Goal: Navigation & Orientation: Understand site structure

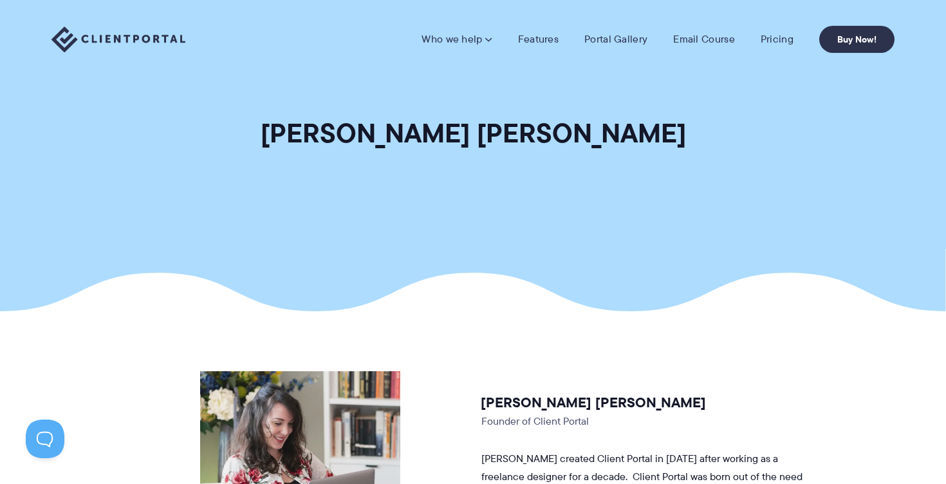
click at [169, 42] on img at bounding box center [119, 39] width 134 height 26
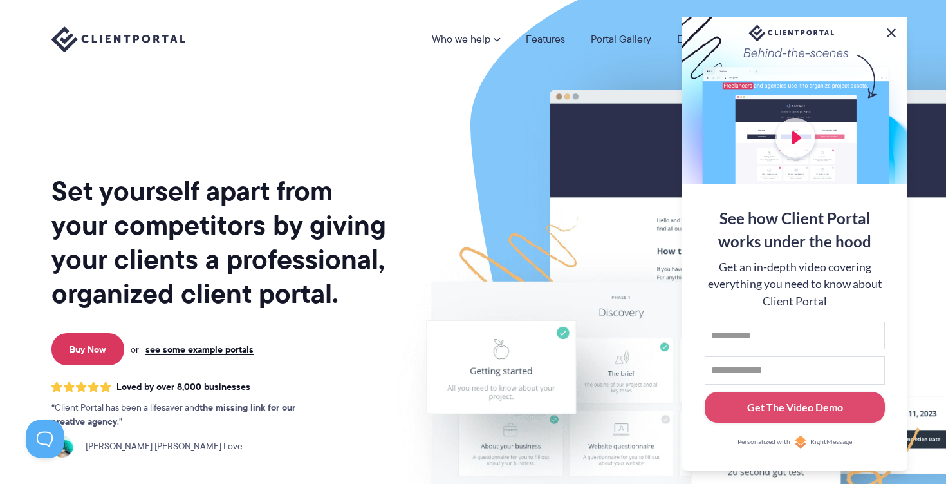
click at [885, 28] on button at bounding box center [891, 32] width 15 height 15
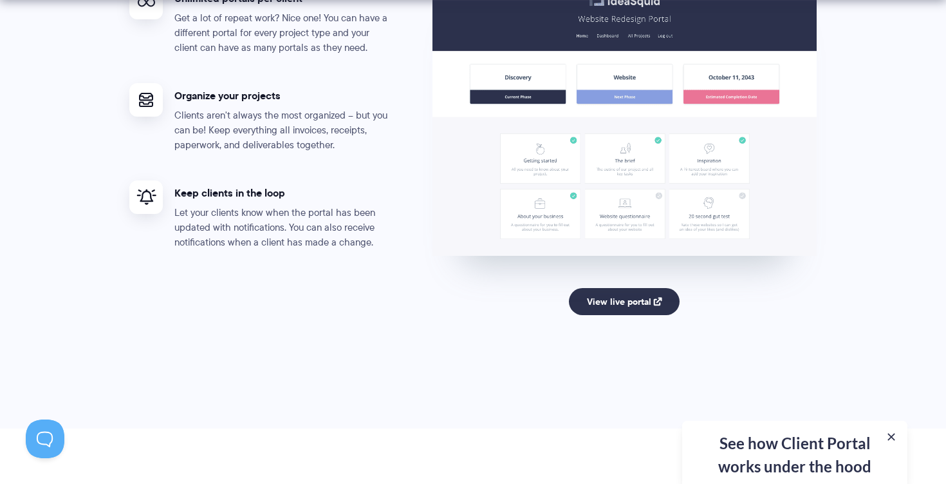
scroll to position [2548, 0]
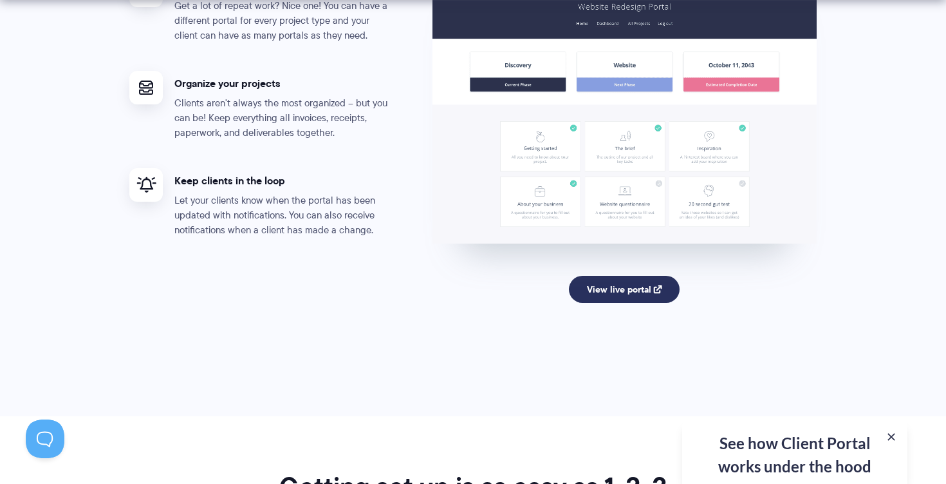
click at [616, 297] on link "View live portal" at bounding box center [624, 289] width 111 height 27
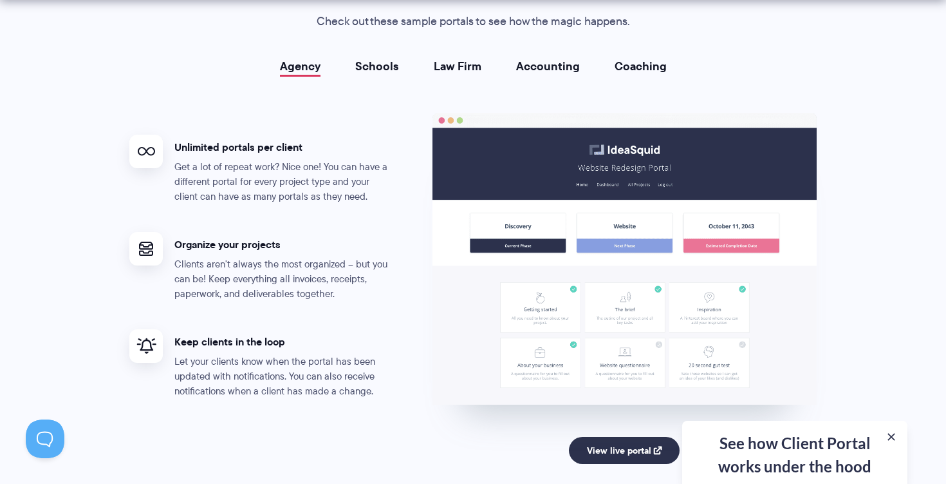
scroll to position [2399, 0]
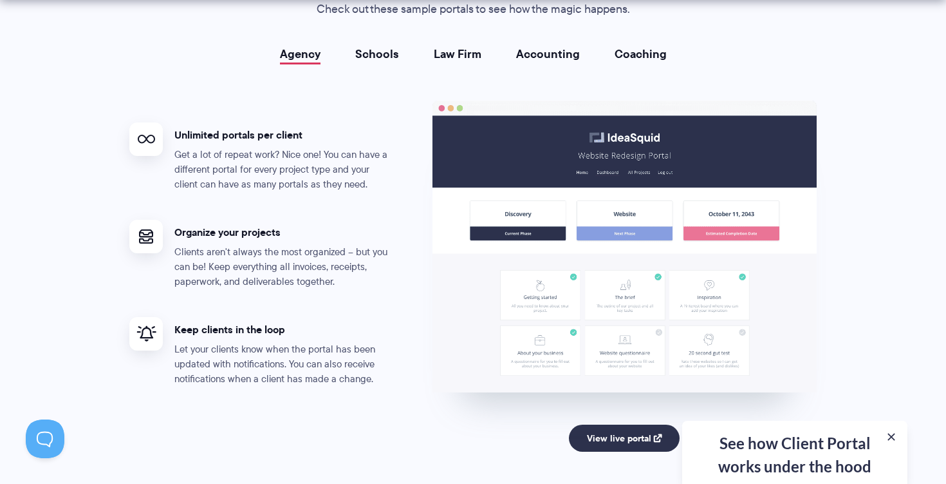
click at [396, 48] on link "Schools" at bounding box center [377, 54] width 44 height 13
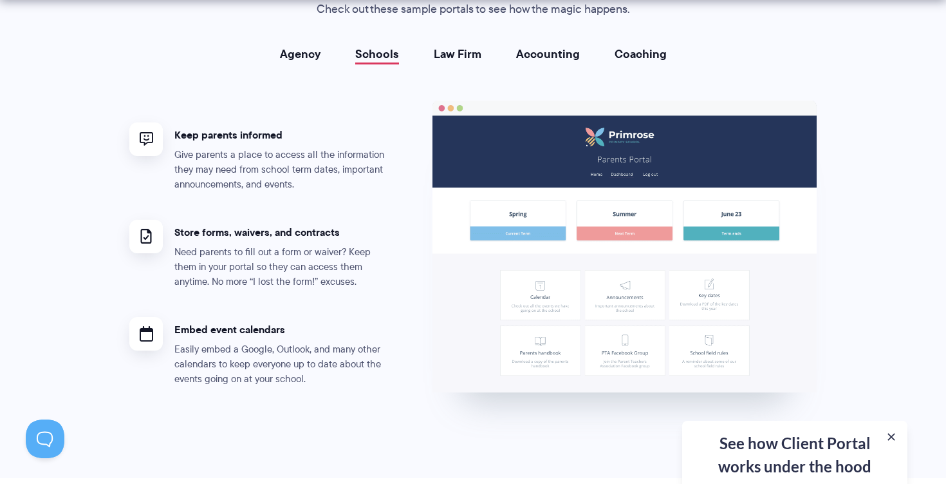
click at [452, 55] on link "Law Firm" at bounding box center [458, 54] width 48 height 13
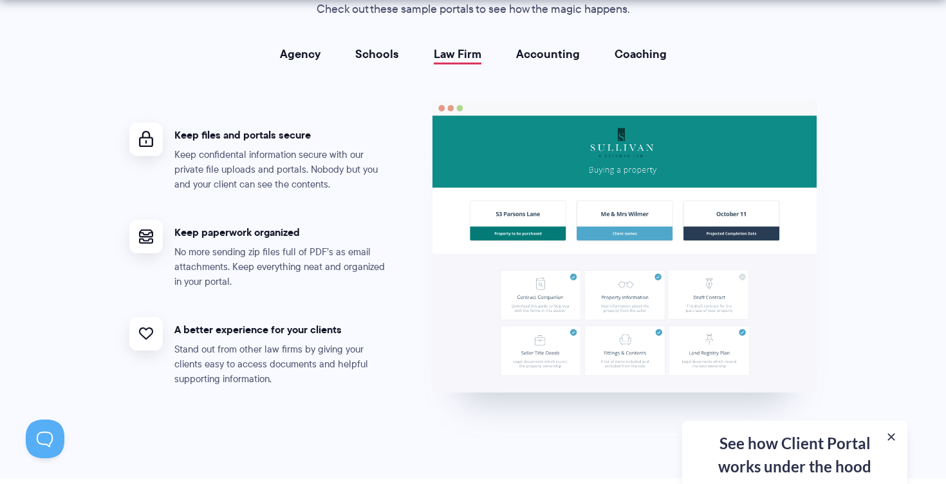
click at [523, 58] on link "Accounting" at bounding box center [548, 54] width 64 height 13
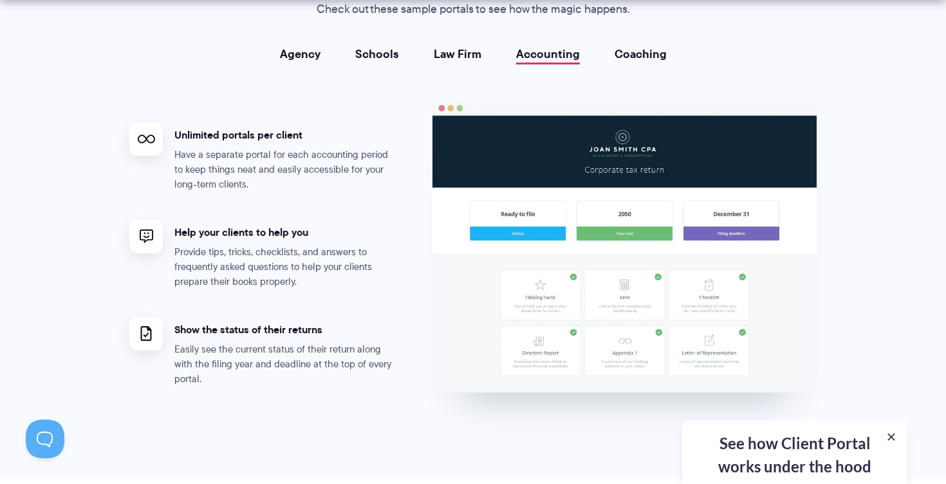
click at [302, 49] on link "Agency" at bounding box center [300, 54] width 41 height 13
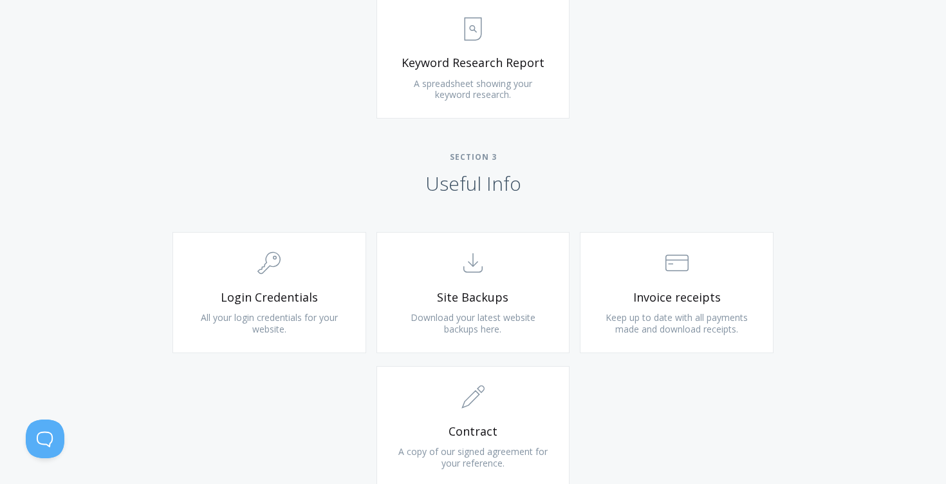
scroll to position [1082, 0]
click at [345, 274] on span ".cls-1{fill:none;stroke:#000;stroke-miterlimit:10;stroke-width:2px;} 1. General" at bounding box center [270, 261] width 154 height 39
click at [339, 300] on span "Login Credentials" at bounding box center [270, 295] width 154 height 15
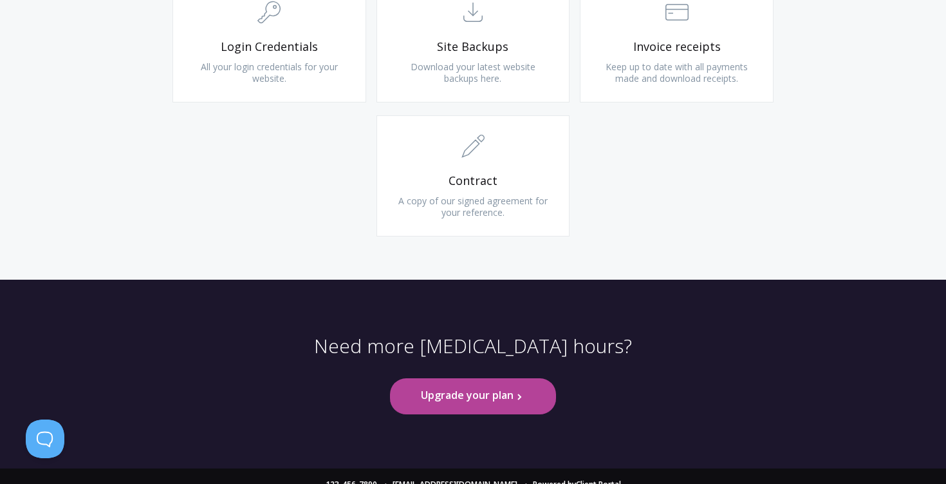
scroll to position [1348, 0]
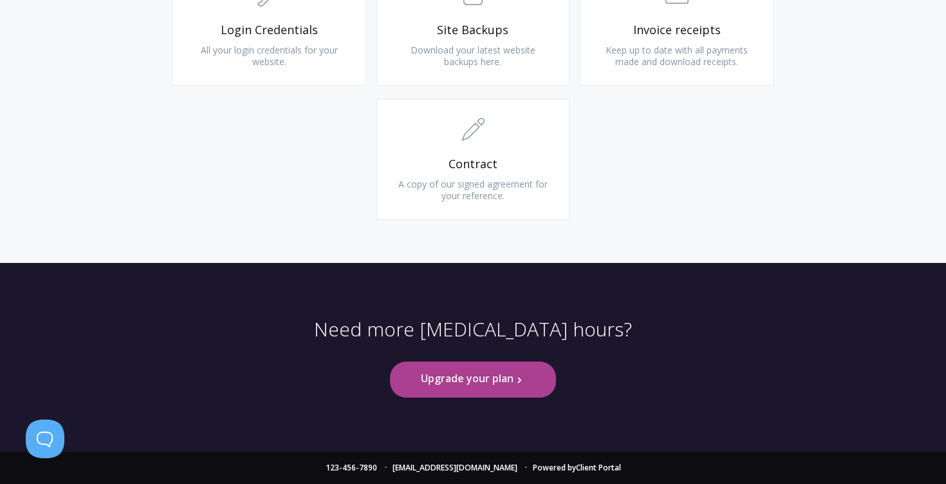
click at [497, 381] on link "Upgrade your plan .st0{fill:none;stroke:#000000;stroke-width:2;stroke-miterlimi…" at bounding box center [473, 378] width 166 height 35
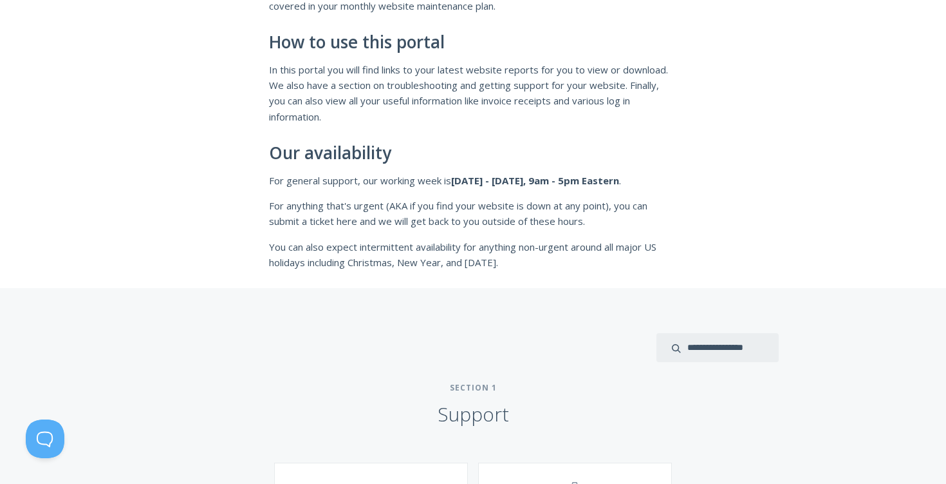
scroll to position [247, 0]
